Goal: Task Accomplishment & Management: Use online tool/utility

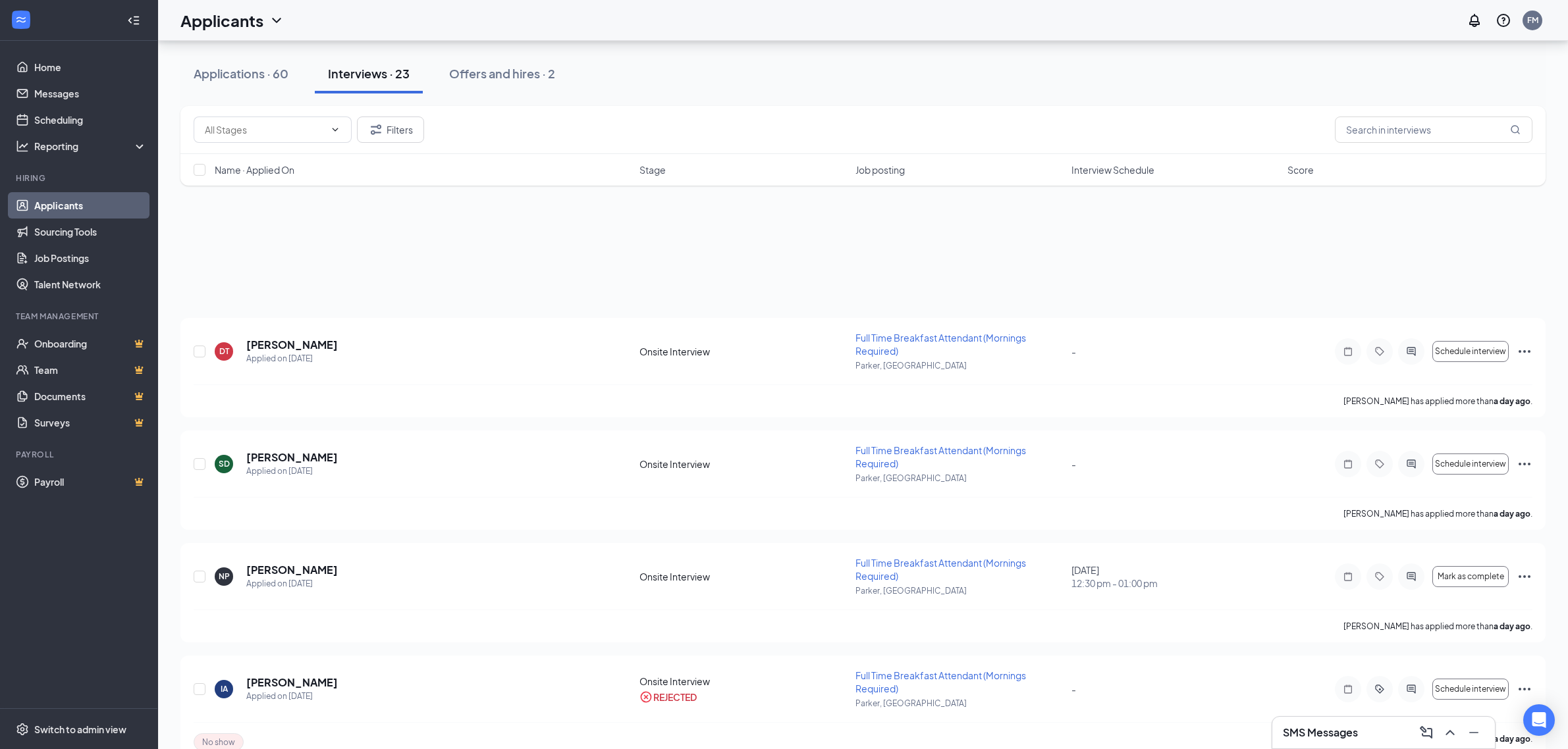
scroll to position [329, 0]
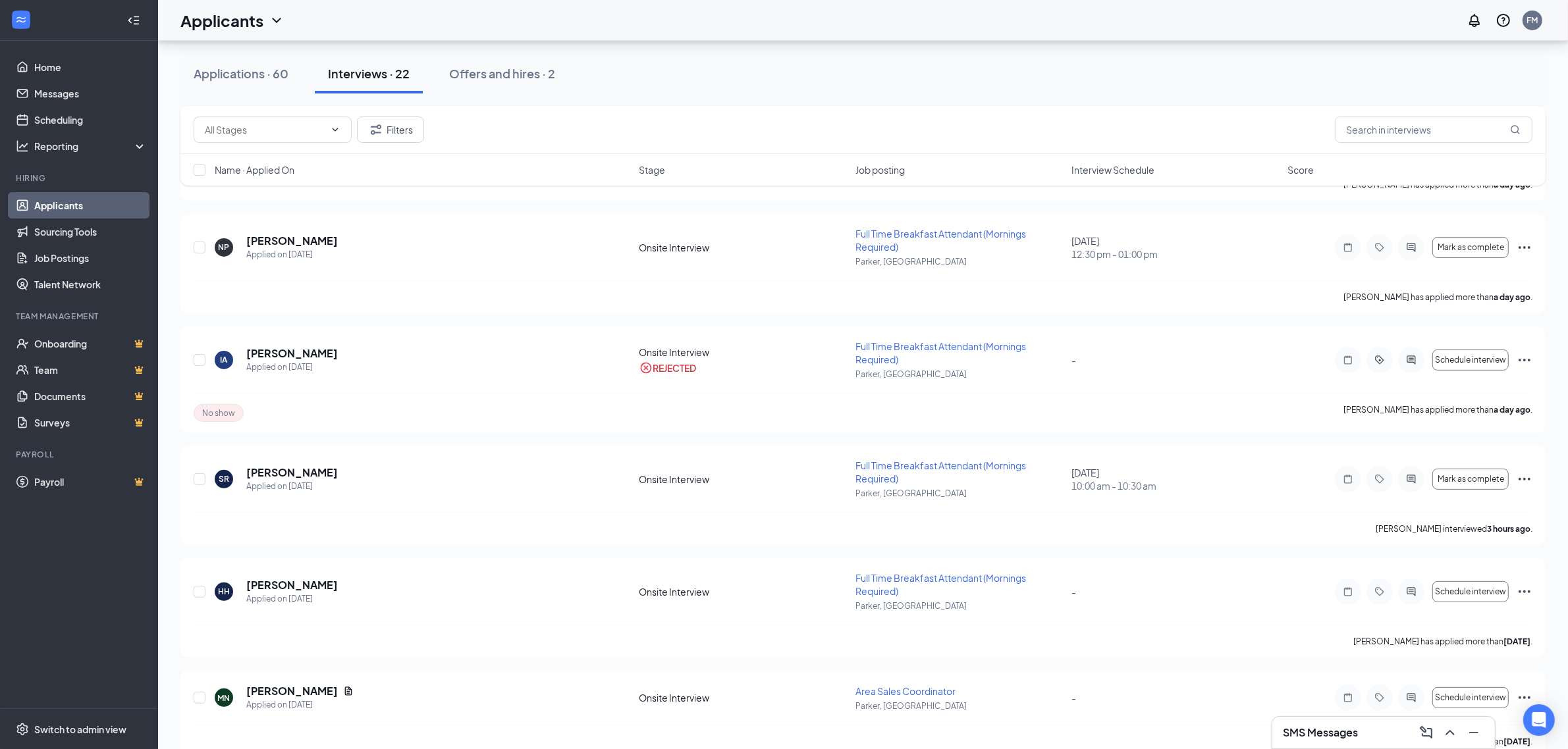
click at [987, 132] on div "Filters" at bounding box center [864, 130] width 1339 height 26
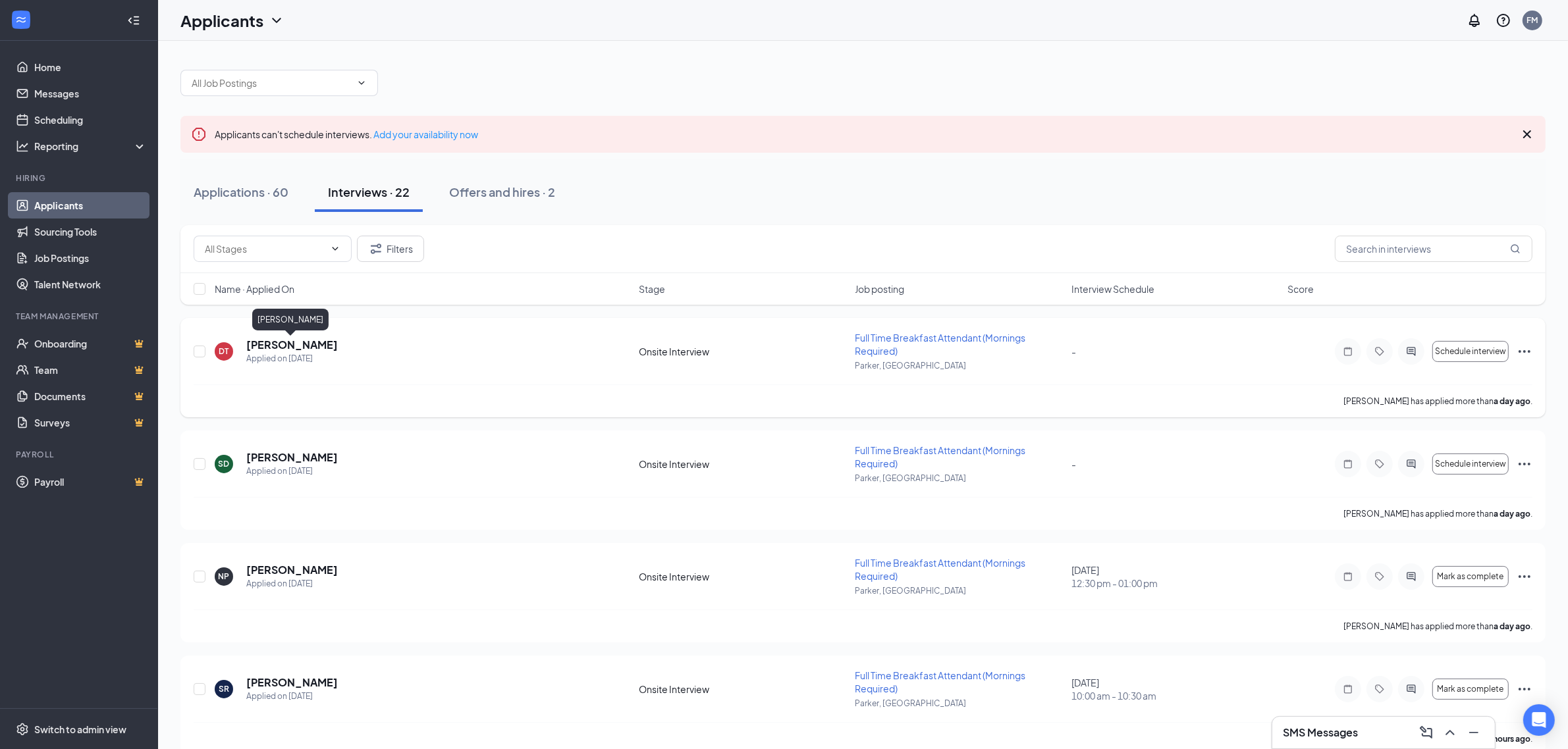
click at [319, 348] on h5 "[PERSON_NAME]" at bounding box center [292, 345] width 91 height 14
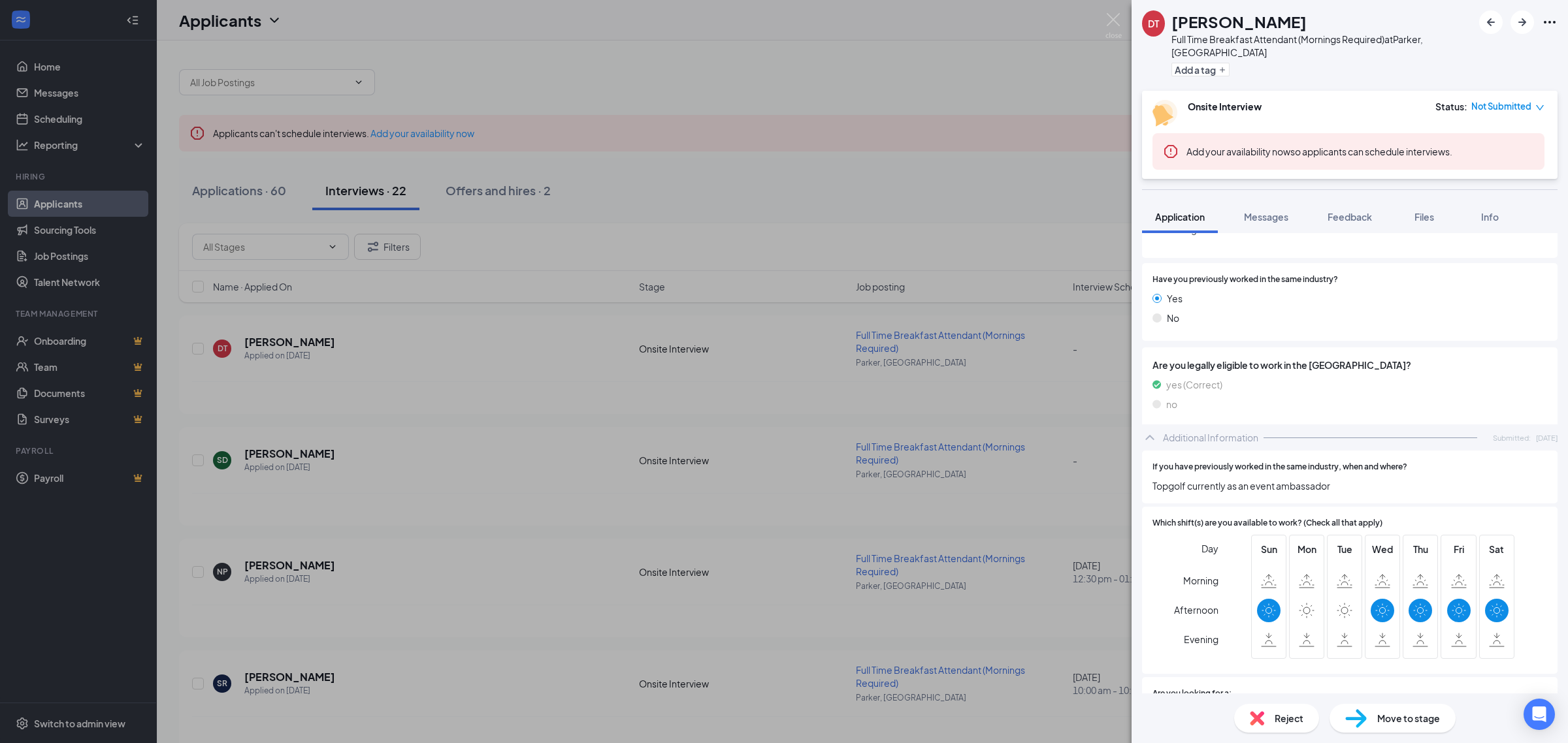
scroll to position [163, 0]
click at [1276, 724] on span "Reject" at bounding box center [1289, 718] width 29 height 14
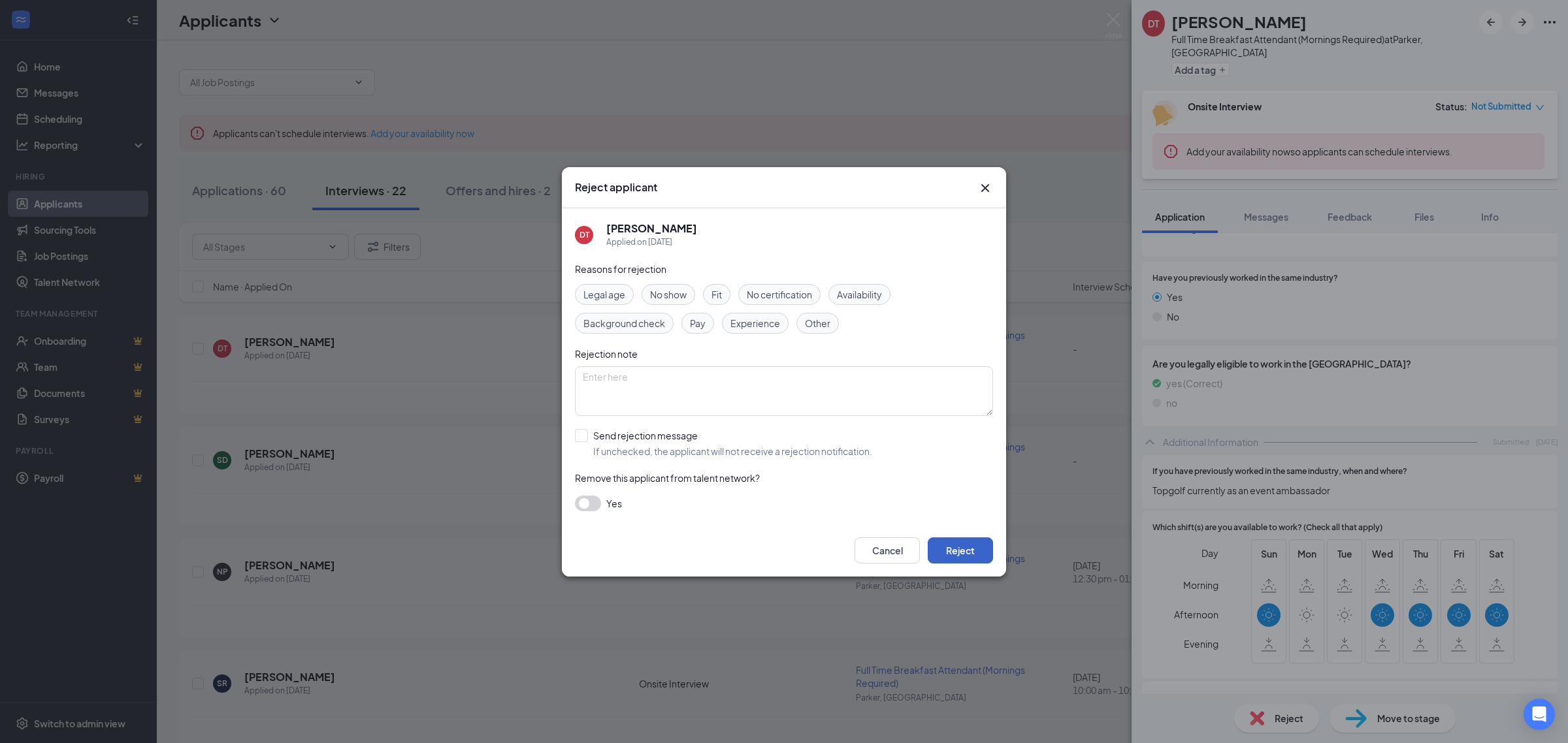
click at [956, 545] on button "Reject" at bounding box center [960, 550] width 65 height 26
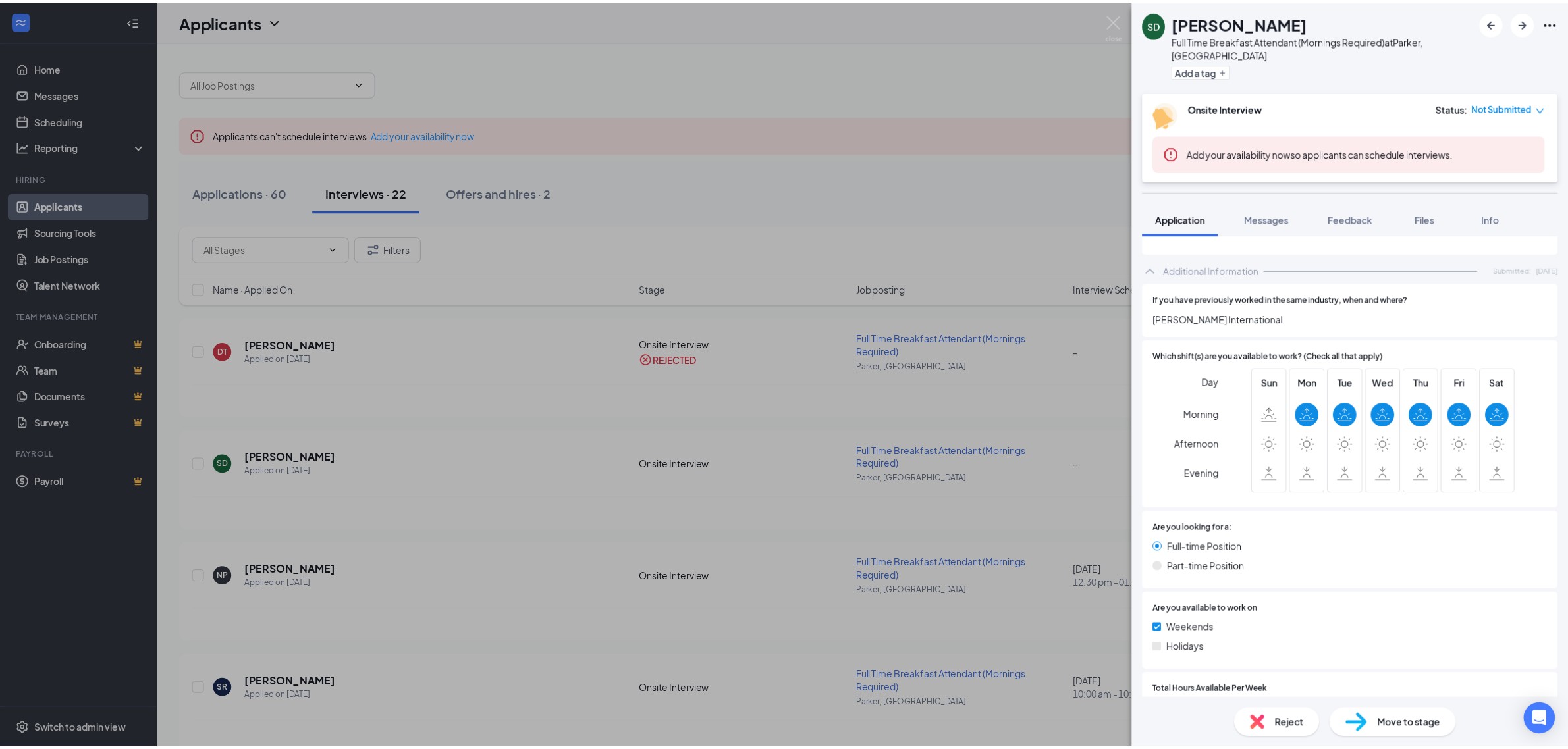
scroll to position [358, 0]
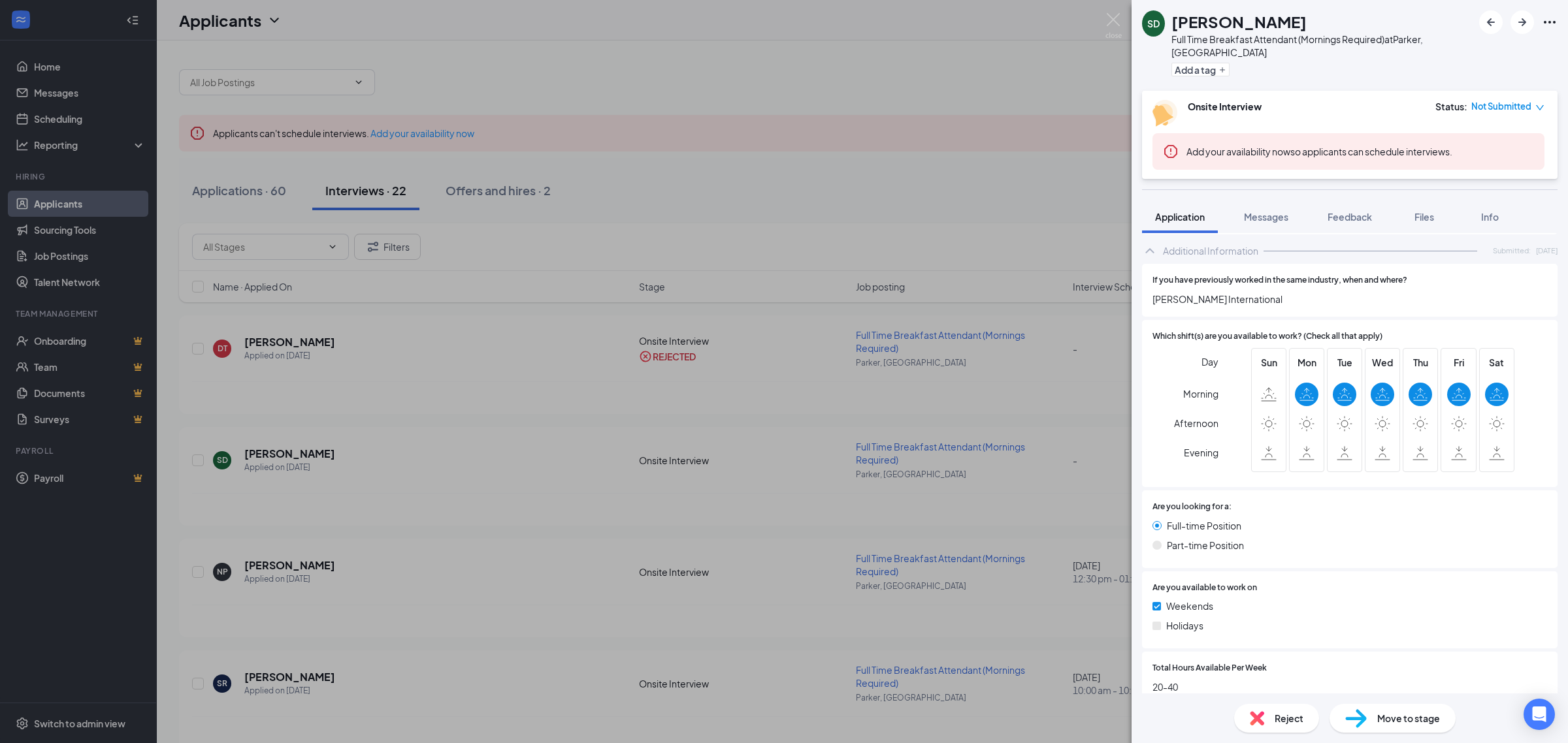
click at [852, 213] on div "SD [PERSON_NAME] Full Time Breakfast Attendant (Mornings Required) at [GEOGRAPH…" at bounding box center [784, 371] width 1568 height 743
